Goal: Task Accomplishment & Management: Manage account settings

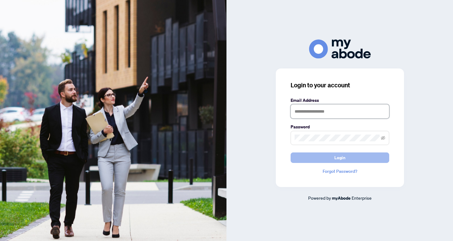
type input "**********"
click at [343, 159] on span "Login" at bounding box center [339, 157] width 11 height 10
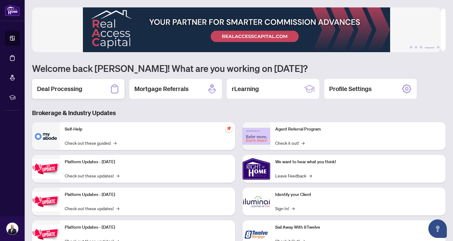
click at [61, 86] on h2 "Deal Processing" at bounding box center [59, 88] width 45 height 9
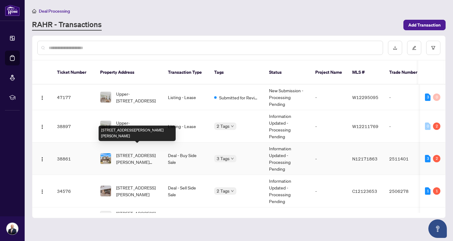
click at [128, 152] on span "224 Frederick Curran Lane, Newmarket, Ontario L3X 0B9, Canada" at bounding box center [137, 159] width 42 height 14
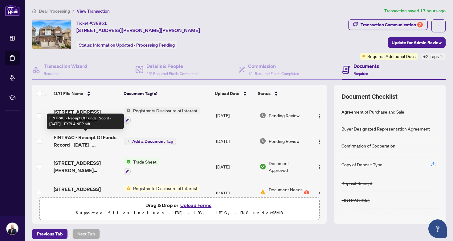
click at [89, 140] on span "FINTRAC - Receipt Of Funds Record - Nov 2024 - EXPLAINER.pdf" at bounding box center [86, 140] width 65 height 15
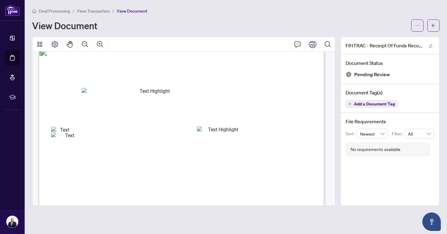
scroll to position [391, 0]
click at [101, 11] on span "View Transaction" at bounding box center [93, 11] width 33 height 6
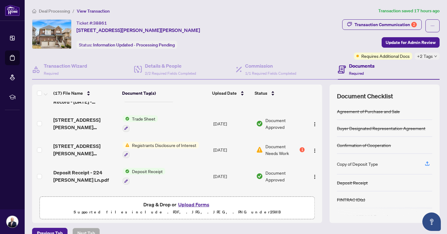
scroll to position [43, 0]
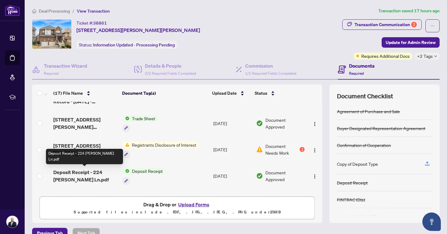
click at [90, 176] on span "Deposit Receipt - 224 Frederick Curran Ln.pdf" at bounding box center [85, 176] width 64 height 15
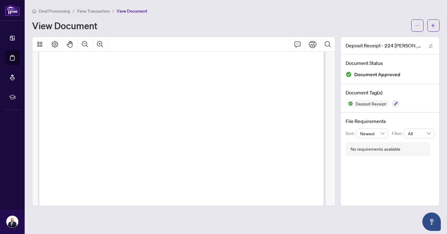
scroll to position [96, 0]
click at [180, 33] on div "Deal Processing / View Transaction / View Document View Document Deposit Receip…" at bounding box center [235, 106] width 407 height 199
click at [99, 13] on span "View Transaction" at bounding box center [93, 11] width 33 height 6
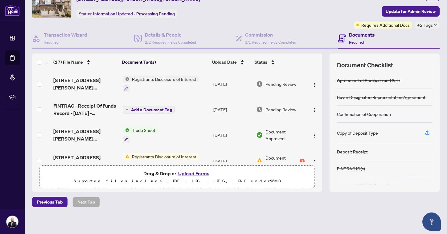
scroll to position [33, 0]
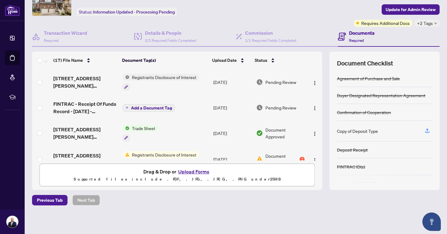
click at [188, 170] on button "Upload Forms" at bounding box center [193, 172] width 35 height 8
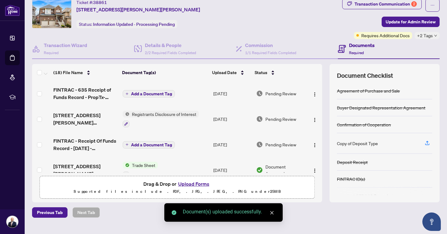
scroll to position [0, 0]
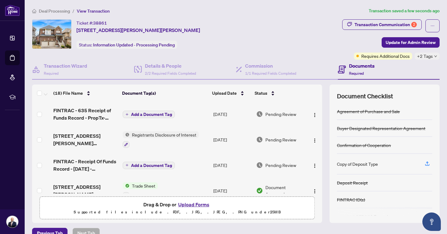
click at [140, 113] on span "Add a Document Tag" at bounding box center [151, 114] width 41 height 4
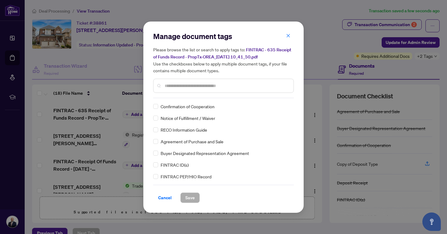
click at [190, 87] on input "text" at bounding box center [226, 86] width 124 height 7
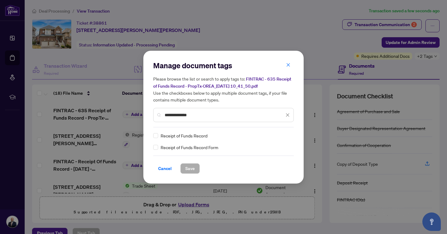
type input "**********"
click at [195, 165] on button "Save" at bounding box center [189, 169] width 19 height 10
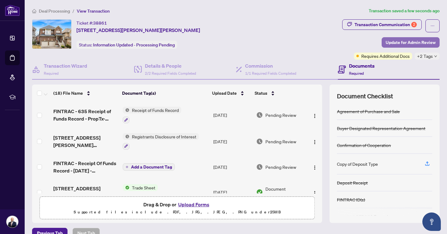
click at [393, 41] on span "Update for Admin Review" at bounding box center [410, 43] width 50 height 10
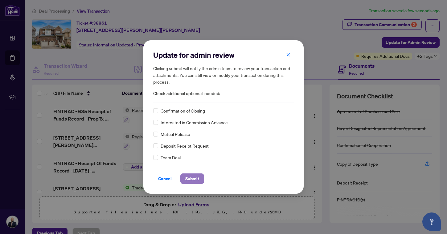
click at [195, 176] on span "Submit" at bounding box center [192, 179] width 14 height 10
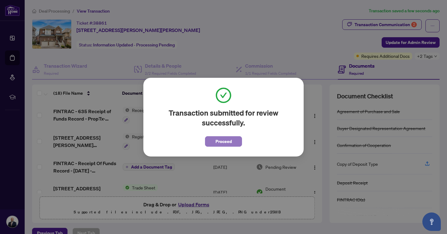
click at [218, 140] on span "Proceed" at bounding box center [223, 142] width 16 height 10
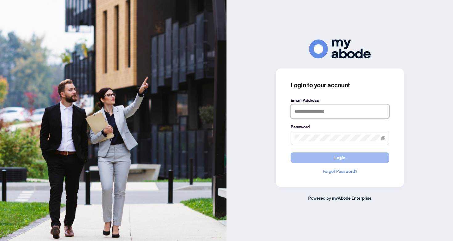
type input "**********"
click at [316, 155] on button "Login" at bounding box center [339, 157] width 99 height 10
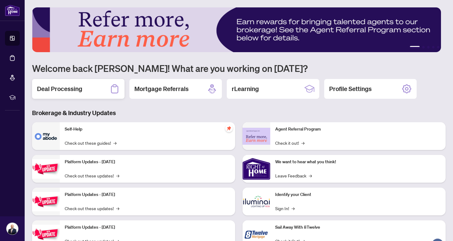
click at [85, 88] on div "Deal Processing" at bounding box center [78, 89] width 92 height 20
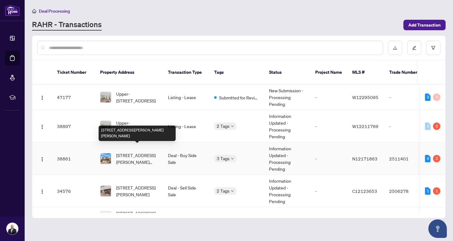
click at [128, 152] on span "224 Frederick Curran Lane, Newmarket, Ontario L3X 0B9, Canada" at bounding box center [137, 159] width 42 height 14
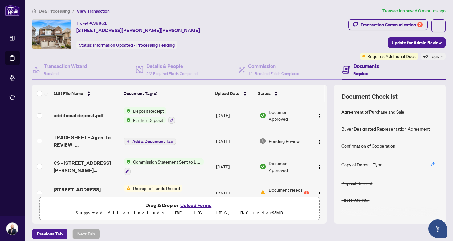
scroll to position [164, 0]
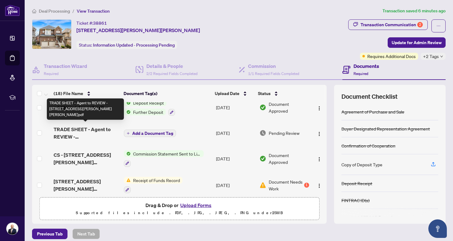
click at [95, 127] on span "TRADE SHEET - Agent to REVIEW - 224 Frederick Curran Lane.pdf" at bounding box center [86, 132] width 65 height 15
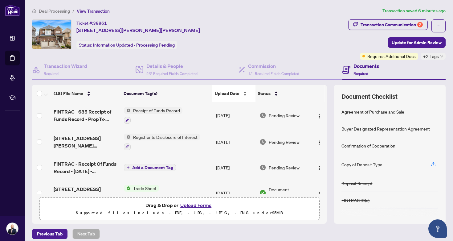
click at [220, 94] on span "Upload Date" at bounding box center [227, 93] width 25 height 7
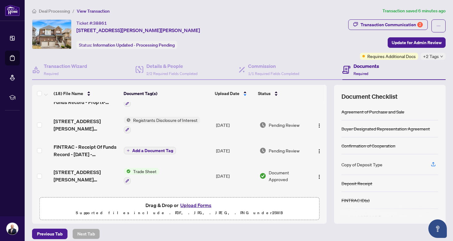
scroll to position [21, 0]
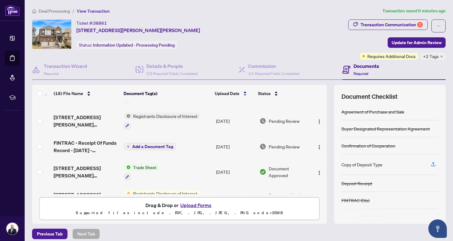
click at [182, 170] on td "Trade Sheet" at bounding box center [167, 172] width 92 height 26
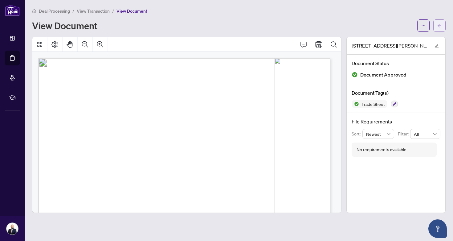
click at [436, 25] on button "button" at bounding box center [439, 25] width 12 height 12
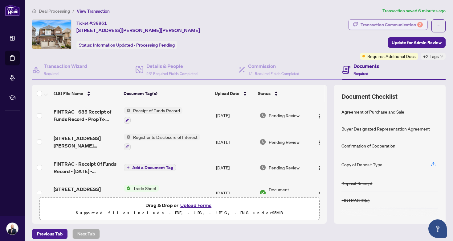
click at [377, 27] on div "Transaction Communication 2" at bounding box center [391, 25] width 62 height 10
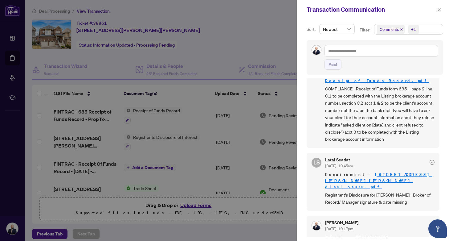
scroll to position [229, 0]
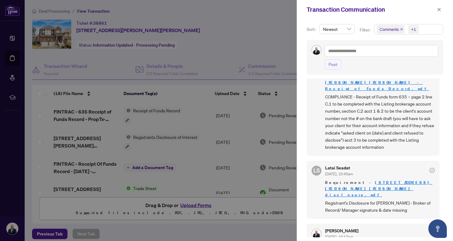
click at [345, 32] on span "Newest" at bounding box center [337, 28] width 28 height 9
click at [402, 30] on icon "close" at bounding box center [401, 29] width 3 height 3
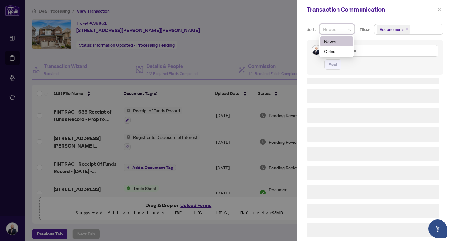
scroll to position [127, 0]
click at [407, 29] on icon "close" at bounding box center [406, 29] width 3 height 3
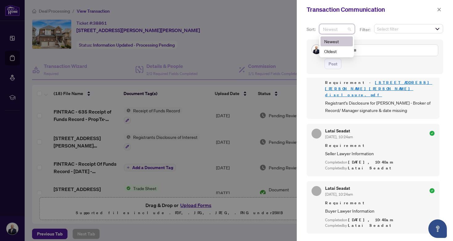
scroll to position [0, 0]
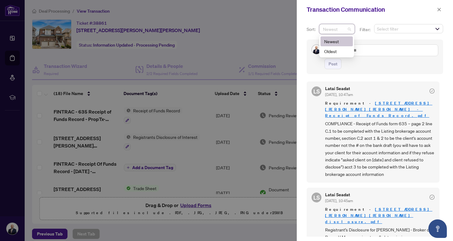
click at [339, 40] on div "Newest" at bounding box center [336, 41] width 25 height 7
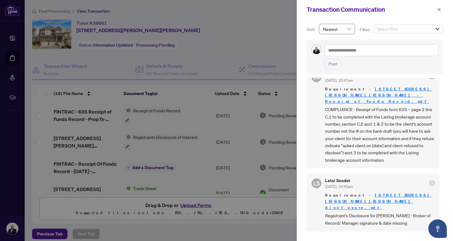
scroll to position [26, 0]
